Goal: Find specific page/section: Find specific page/section

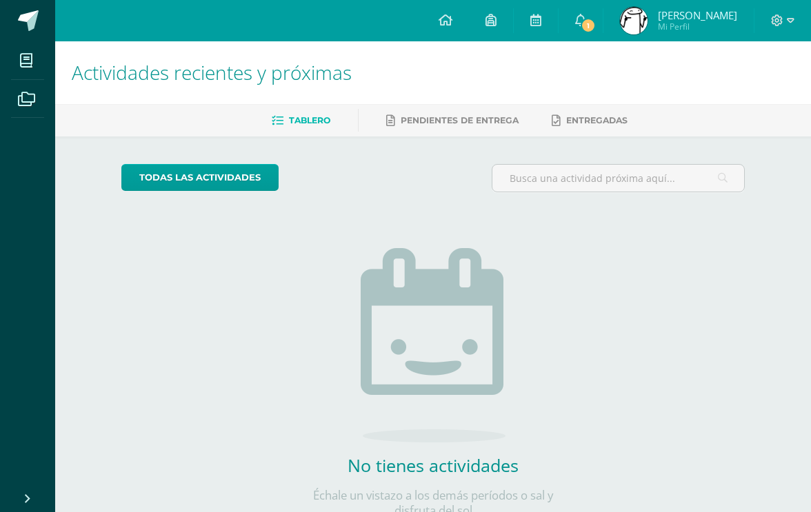
click at [642, 25] on img at bounding box center [634, 21] width 28 height 28
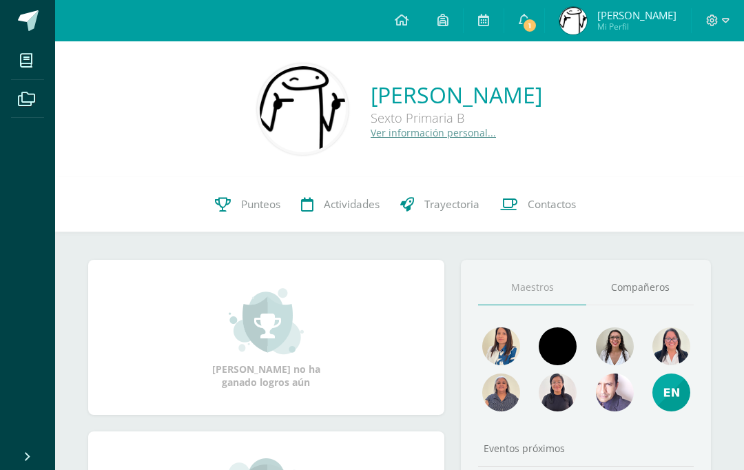
click at [501, 345] on img at bounding box center [501, 346] width 38 height 38
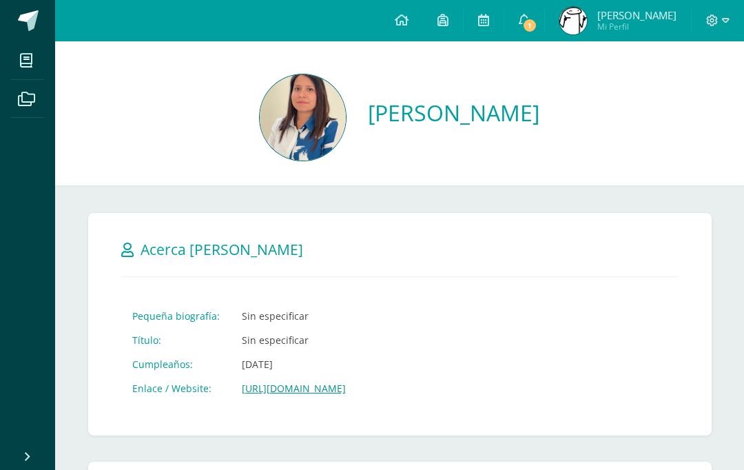
click at [328, 101] on img at bounding box center [303, 117] width 86 height 86
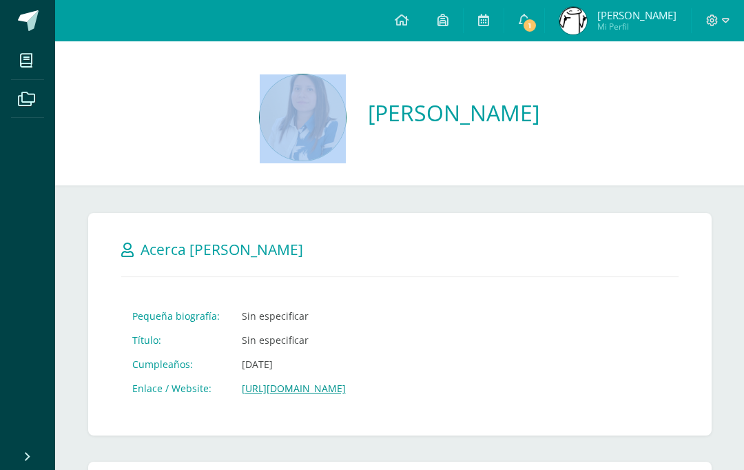
click at [592, 264] on div "Cancelar Guardar Acerca de Keila Pequeña biografía: Sin especificar Título: Sin…" at bounding box center [400, 324] width 624 height 223
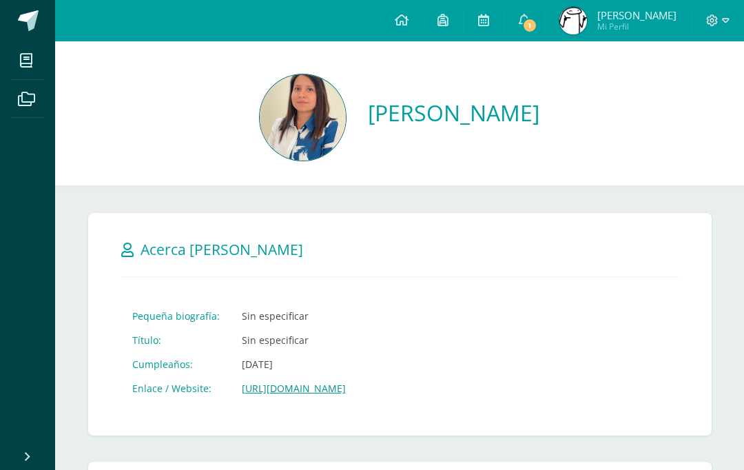
click at [634, 279] on div "Cancelar Guardar Acerca de Keila Pequeña biografía: Sin especificar Título: Sin…" at bounding box center [400, 324] width 624 height 223
